Goal: Communication & Community: Ask a question

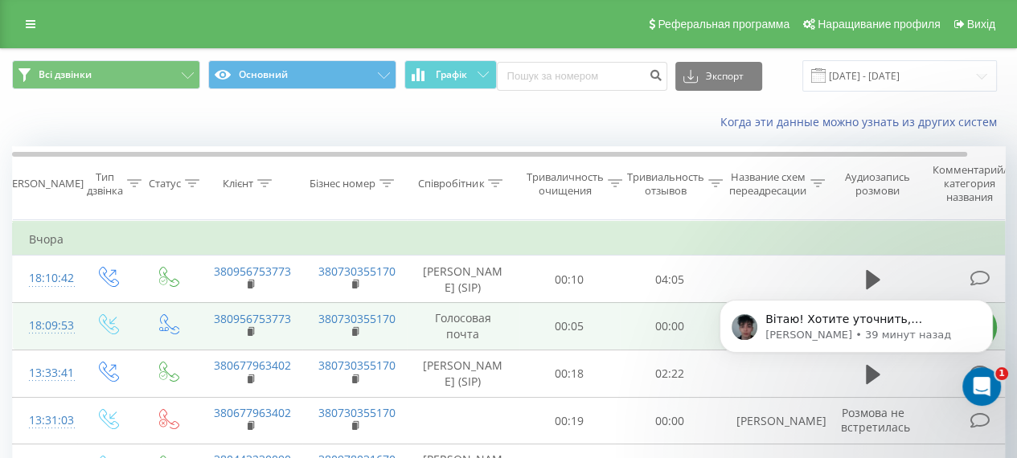
scroll to position [80, 0]
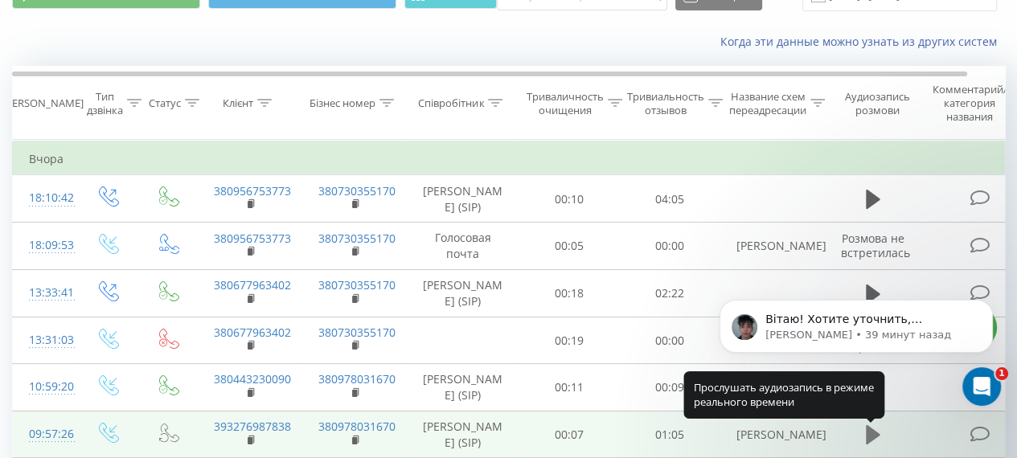
click at [873, 438] on icon at bounding box center [872, 434] width 14 height 19
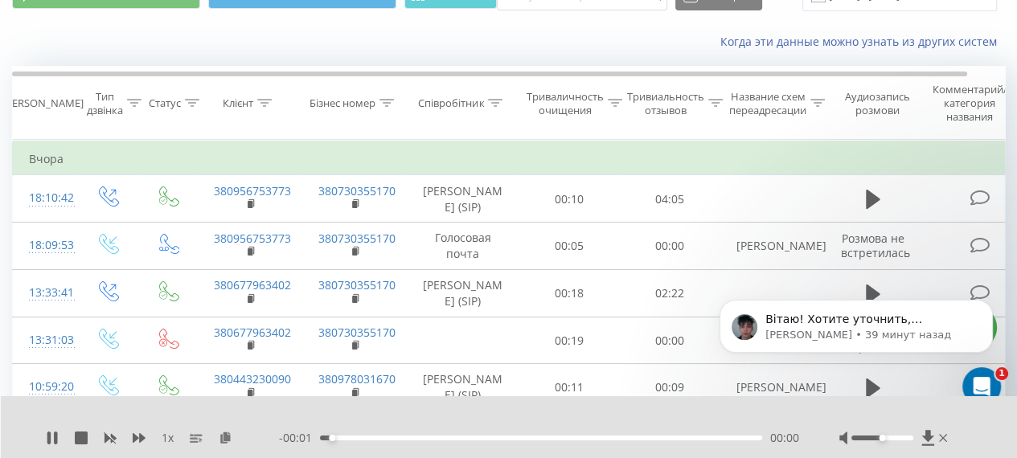
click at [903, 436] on div at bounding box center [882, 438] width 62 height 5
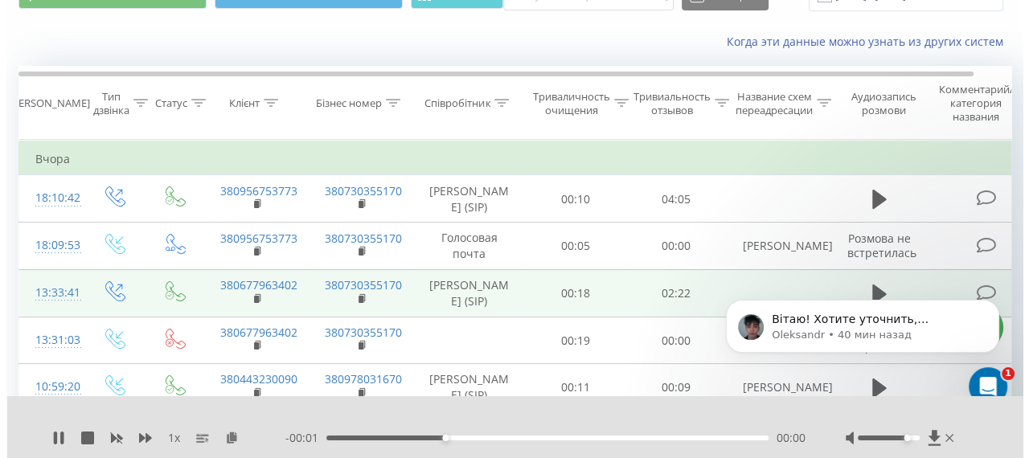
scroll to position [0, 0]
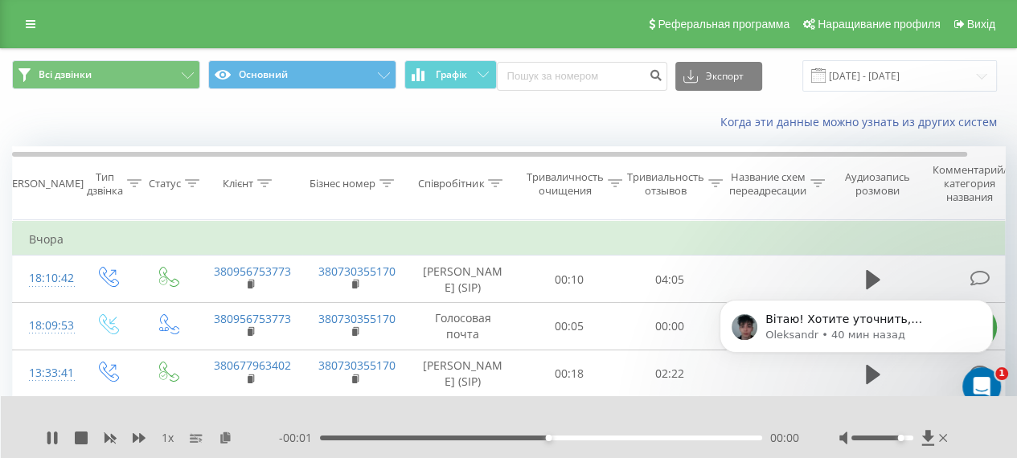
click at [758, 436] on div "00:32" at bounding box center [541, 438] width 442 height 5
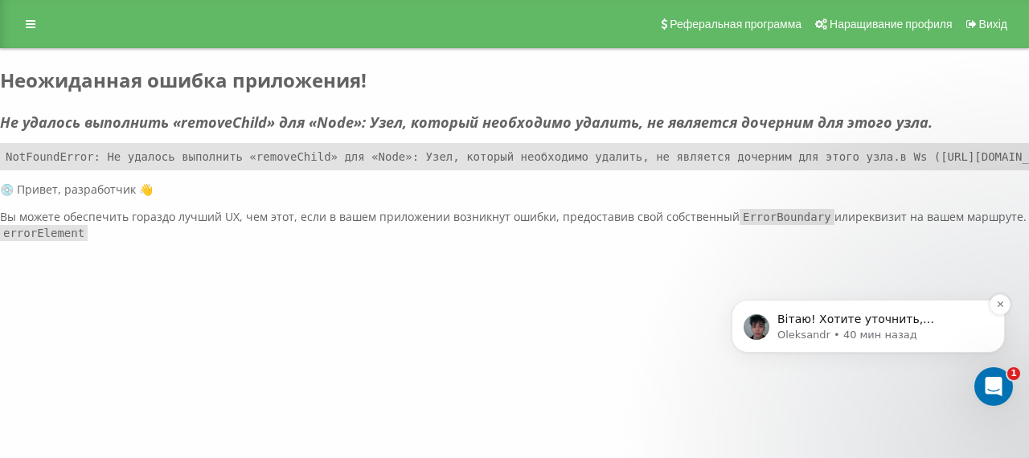
click at [831, 333] on p "Oleksandr • 40 мин назад" at bounding box center [880, 335] width 207 height 14
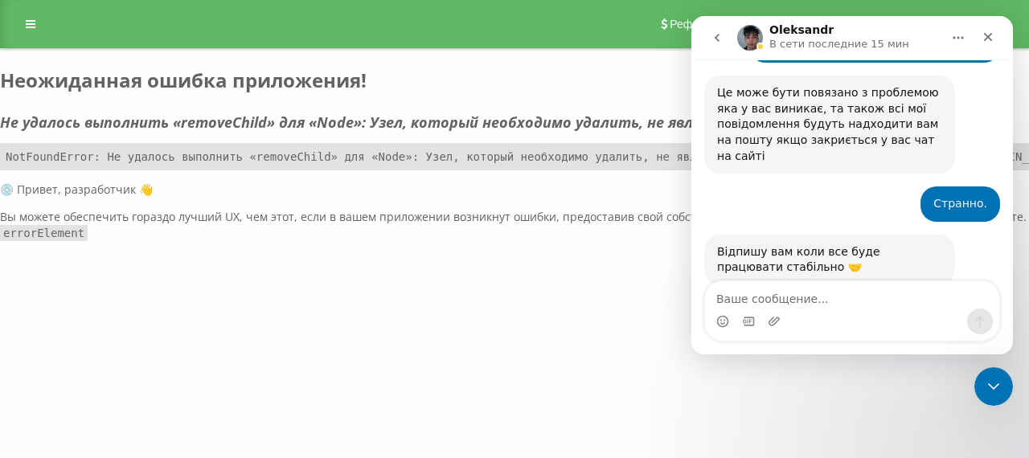
scroll to position [6380, 0]
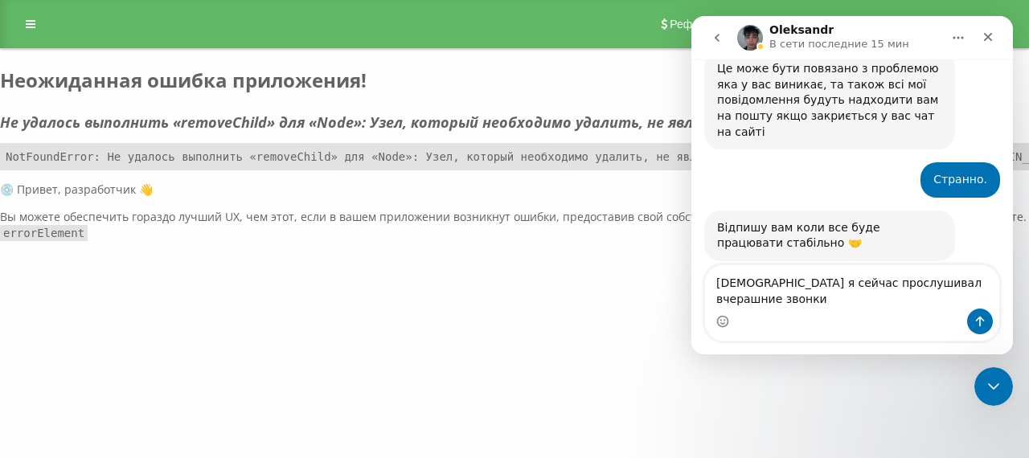
click at [719, 297] on textarea "єто я сейчас прослушивал вчерашние звонки" at bounding box center [852, 286] width 294 height 43
click at [961, 299] on textarea "Это я сейчас прослушивал вчерашние звонки" at bounding box center [852, 294] width 294 height 27
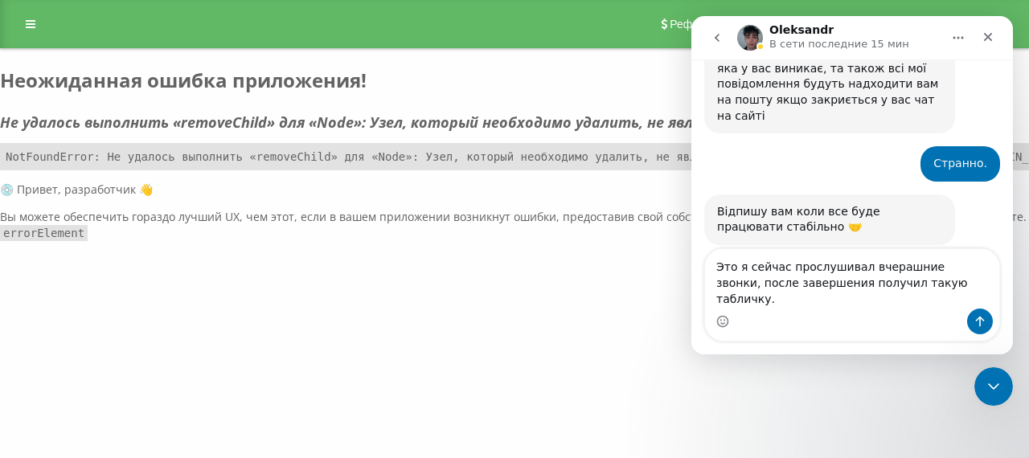
type textarea "Это я сейчас прослушивал вчерашние звонки, после завершения получил такую табли…"
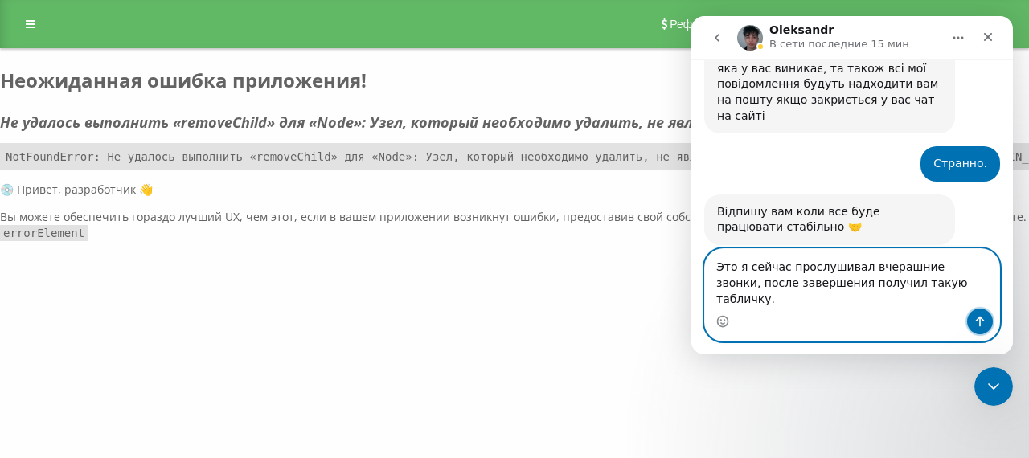
click at [976, 317] on icon "Отправить сообщение…" at bounding box center [979, 321] width 13 height 13
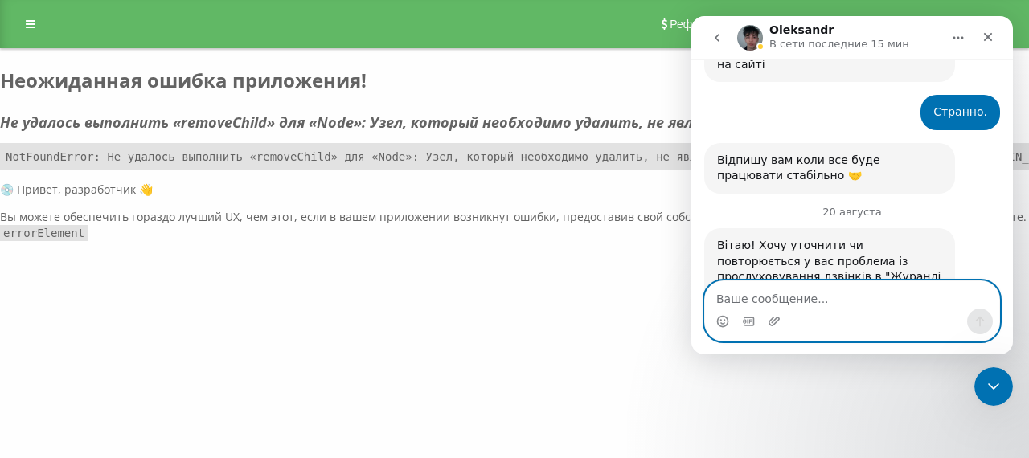
scroll to position [6449, 0]
type textarea "А почему у меня не"
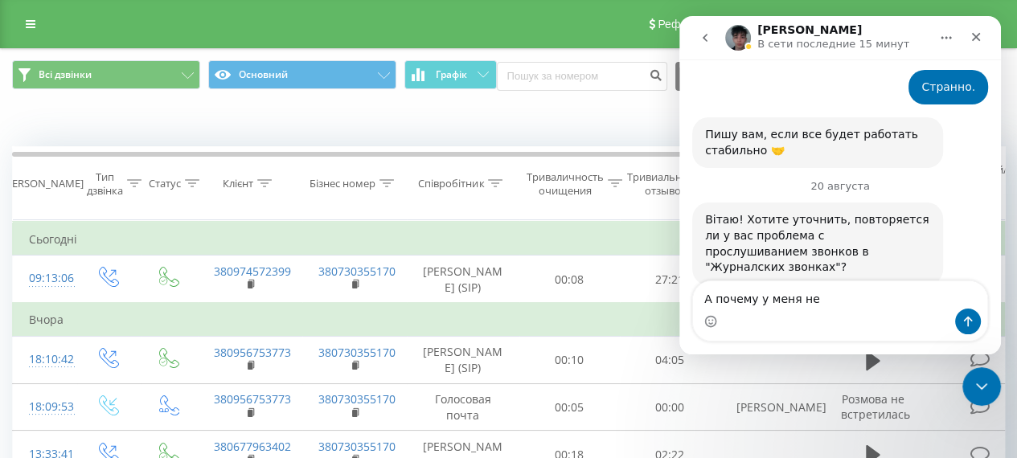
scroll to position [6544, 0]
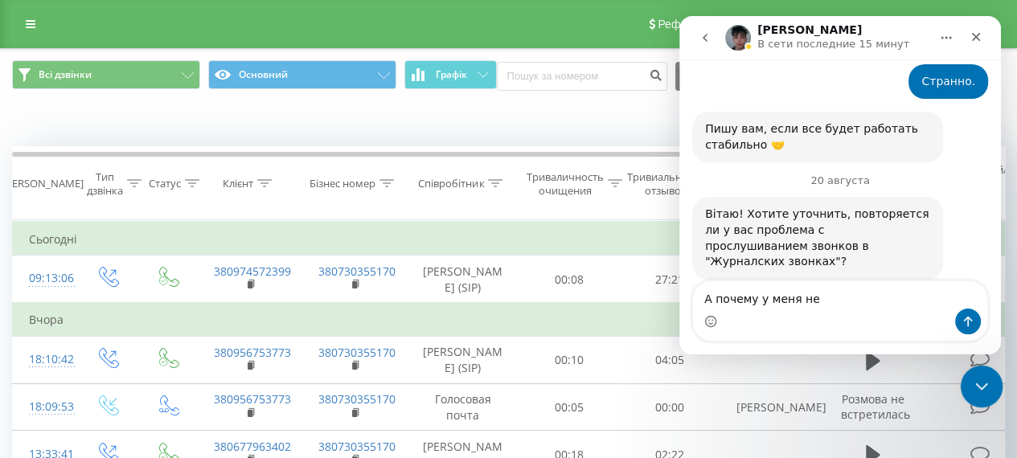
click at [969, 387] on icon "Закрыть работу сообщений Домофон" at bounding box center [978, 383] width 19 height 19
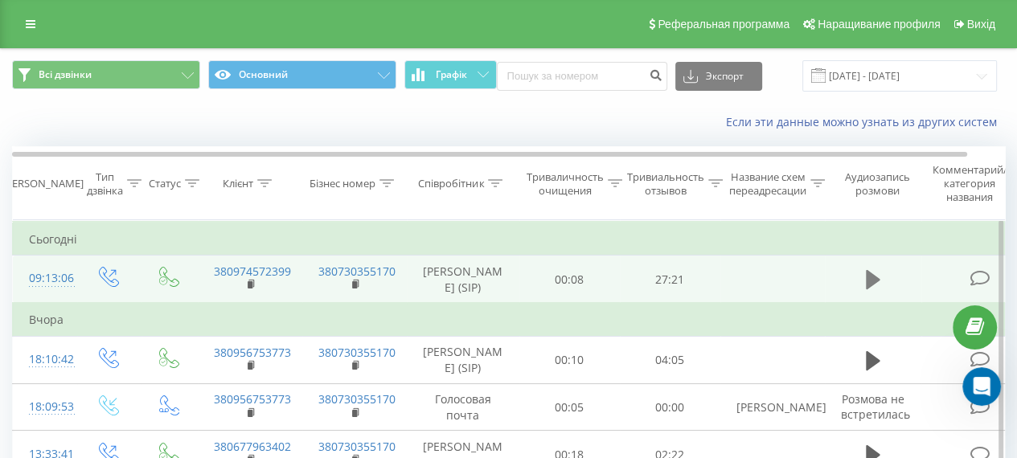
click at [869, 280] on icon at bounding box center [872, 279] width 14 height 19
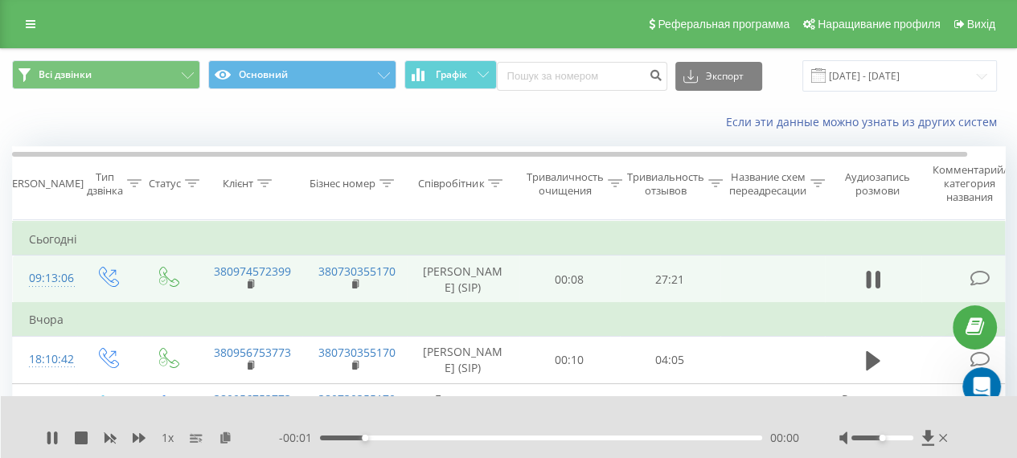
click at [757, 436] on div "02:46" at bounding box center [541, 438] width 442 height 5
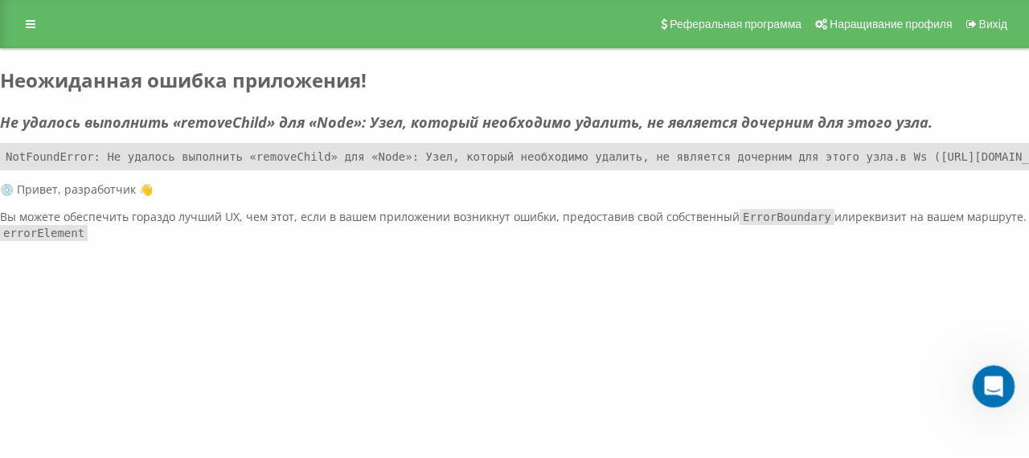
click at [984, 391] on icon "Открыть службу сообщений Intercom" at bounding box center [991, 384] width 27 height 27
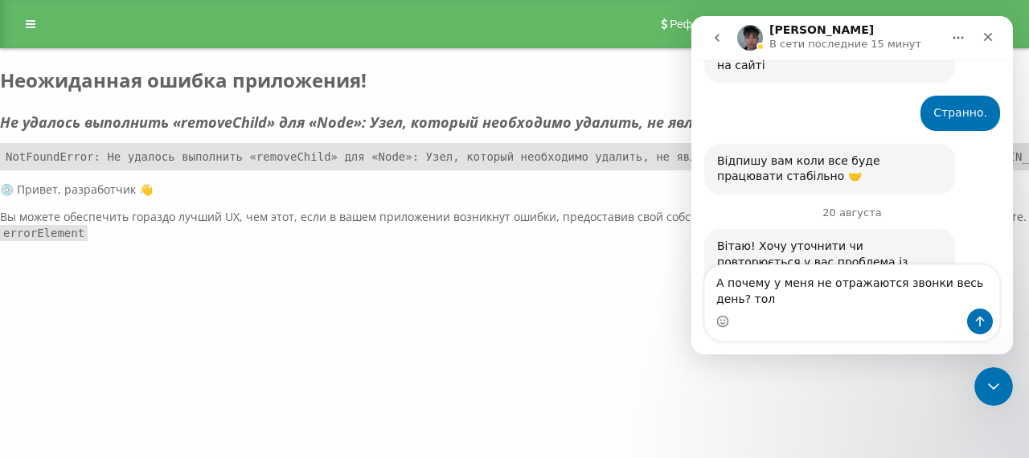
scroll to position [6465, 0]
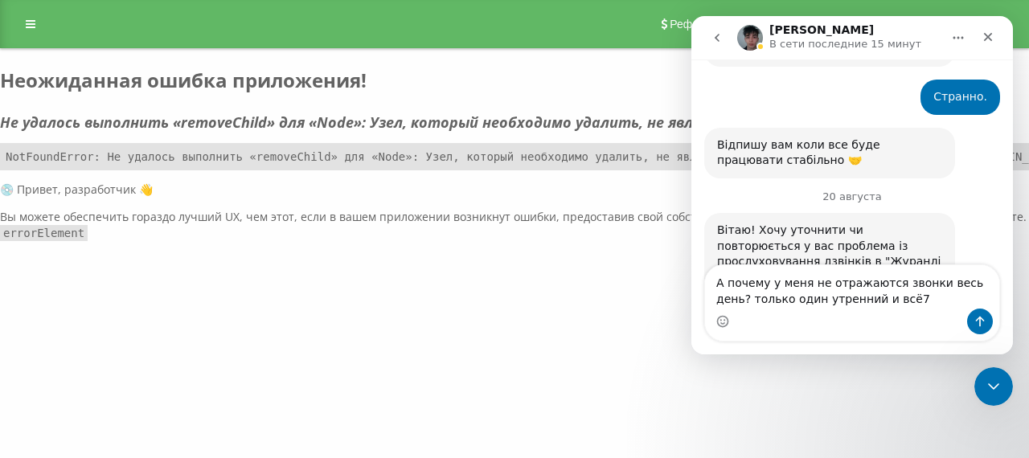
click at [720, 304] on textarea "А почему у меня не отражаются звонки весь день? только один утренний и всё7" at bounding box center [852, 286] width 294 height 43
click at [869, 297] on textarea "А почему у меня не отражаются звонки весь день? Только один утренний и всё7" at bounding box center [852, 286] width 294 height 43
type textarea "А почему у меня не отражаются звонки весь день? Только один утренний и всё?"
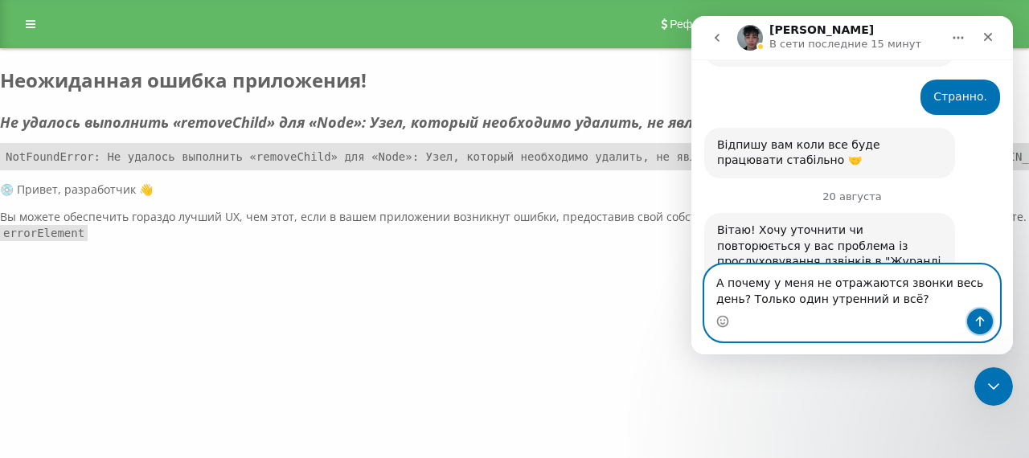
click at [977, 322] on icon "Отправить сообщение…" at bounding box center [979, 321] width 13 height 13
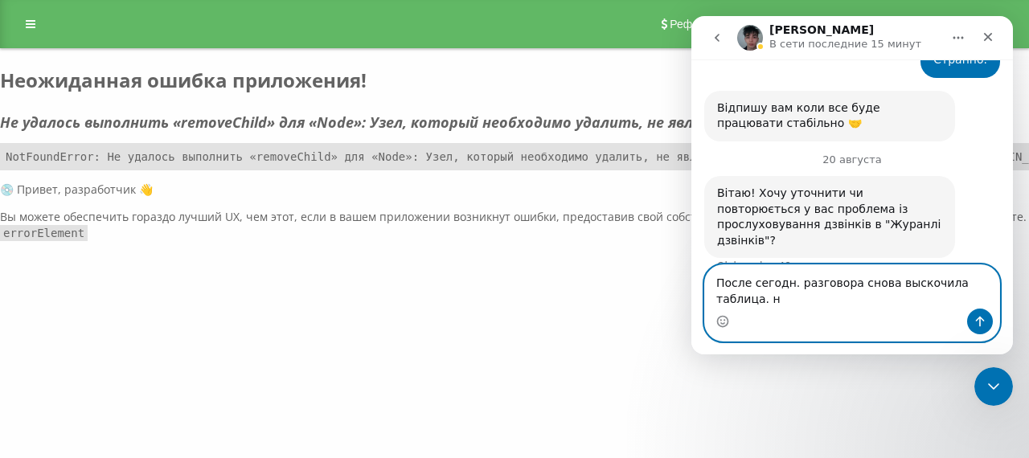
scroll to position [6518, 0]
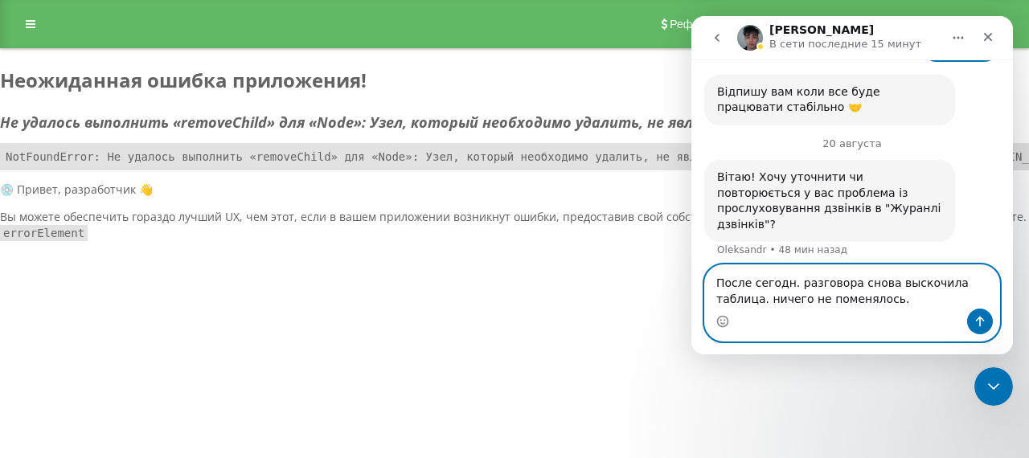
click at [723, 303] on textarea "После сегодн. разговора снова выскочила таблица. ничего не поменялось." at bounding box center [852, 286] width 294 height 43
type textarea "После сегодн. разговора снова выскочила таблица. Ничего не поменялось."
click at [970, 320] on button "Отправить сообщение…" at bounding box center [980, 322] width 26 height 26
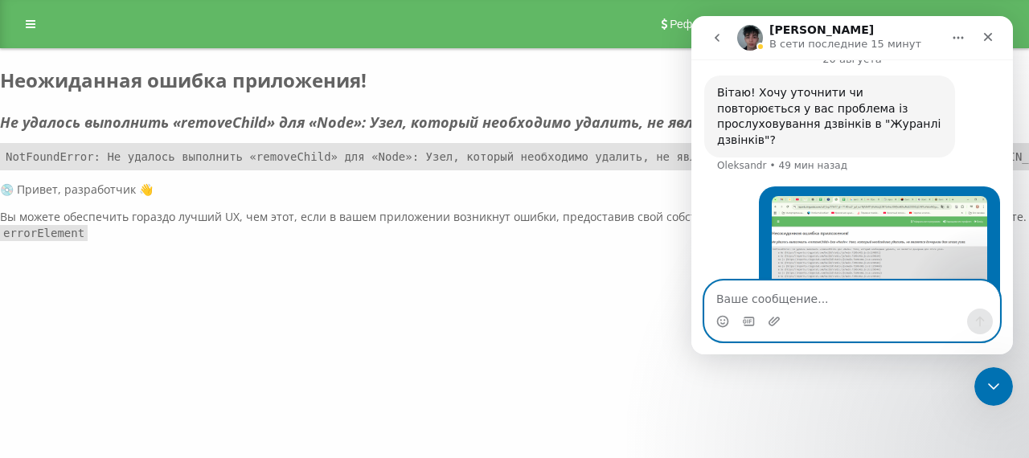
scroll to position [6695, 0]
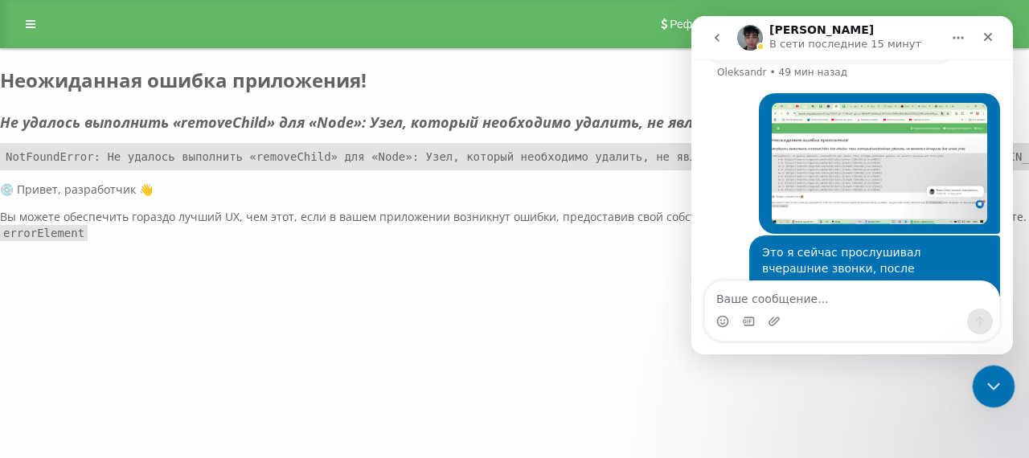
click at [992, 383] on icon "Закрыть службу сообщений Intercom" at bounding box center [990, 384] width 11 height 6
